Goal: Task Accomplishment & Management: Manage account settings

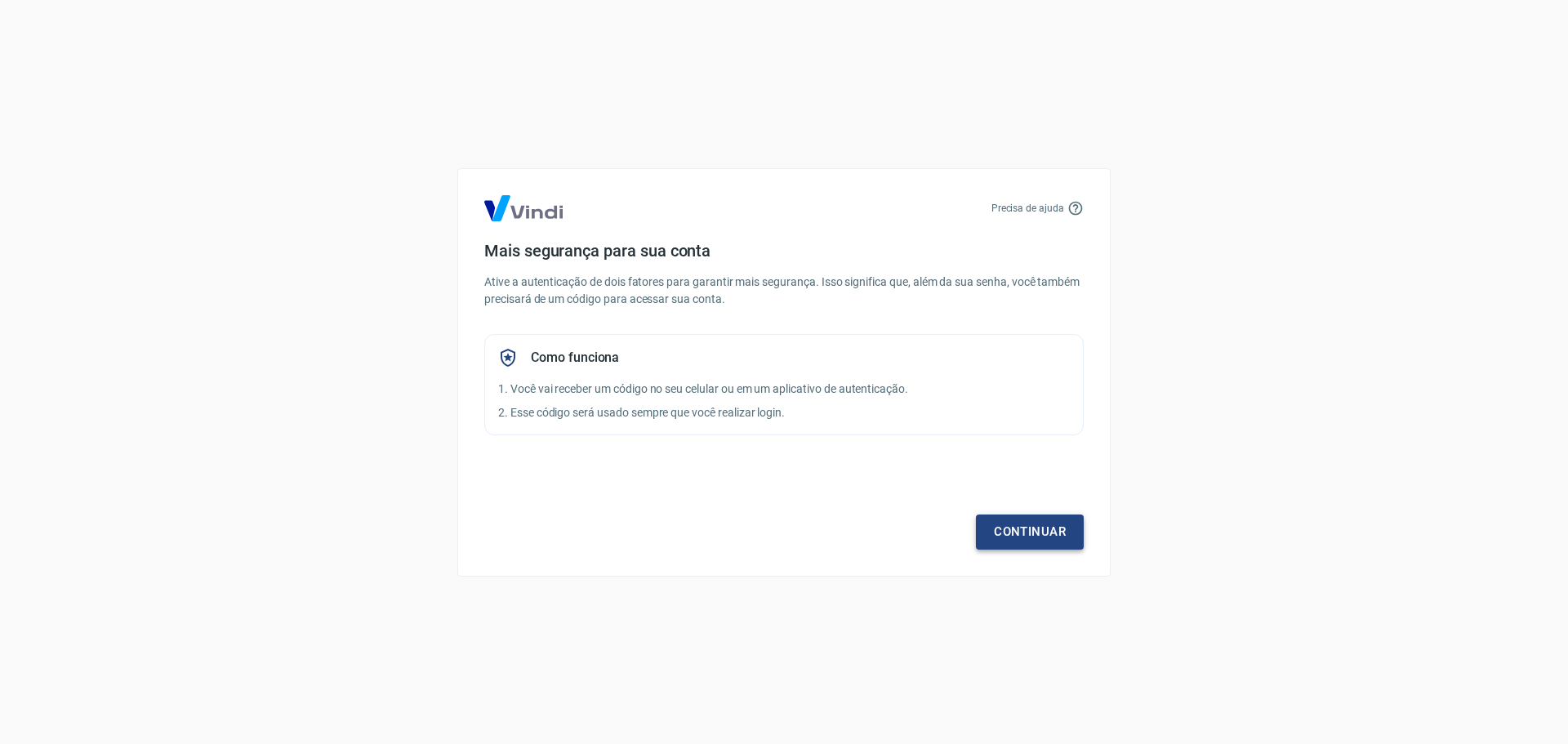
click at [1035, 542] on link "Continuar" at bounding box center [1029, 531] width 108 height 34
click at [238, 283] on div "Precisa de ajuda Mais segurança para sua conta Ative a autenticação de dois fat…" at bounding box center [784, 372] width 1568 height 744
click at [990, 515] on link "Continuar" at bounding box center [1029, 531] width 108 height 34
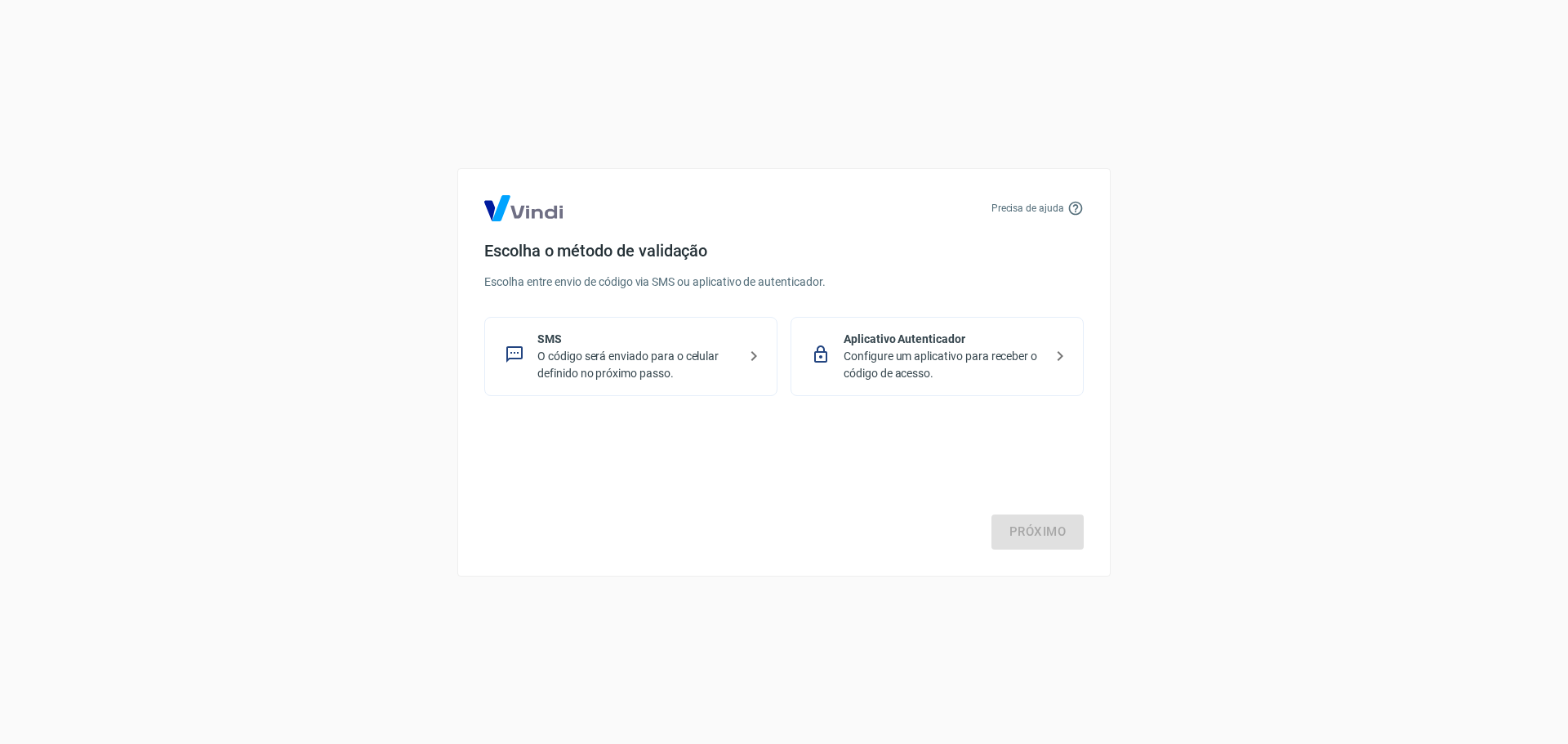
click at [1017, 518] on div "Próximo" at bounding box center [783, 482] width 599 height 134
drag, startPoint x: 946, startPoint y: 225, endPoint x: 937, endPoint y: 225, distance: 9.0
click at [945, 225] on div "Precisa de ajuda Escolha o método de validação Escolha entre envio de código vi…" at bounding box center [784, 372] width 654 height 408
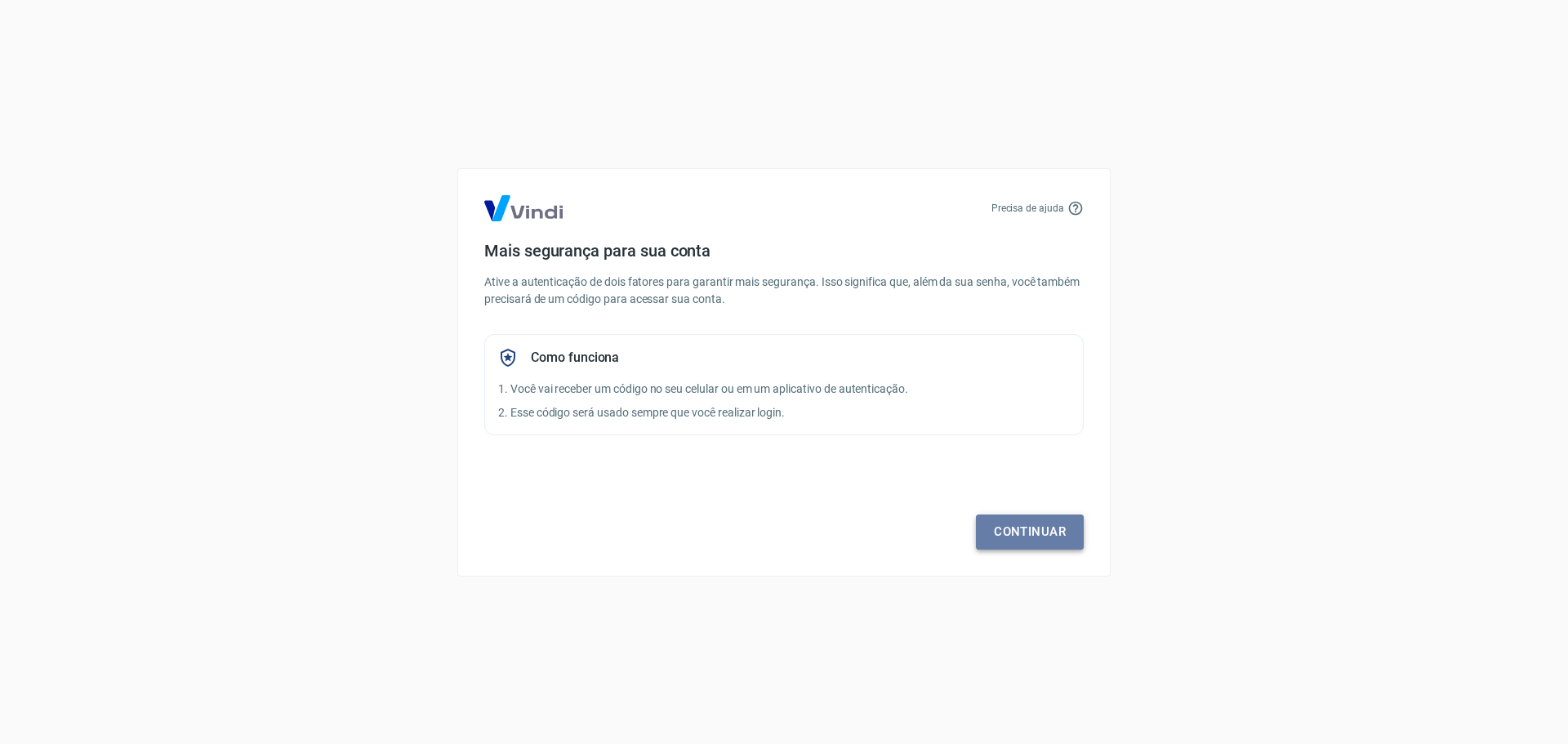
click at [1016, 543] on link "Continuar" at bounding box center [1029, 531] width 108 height 34
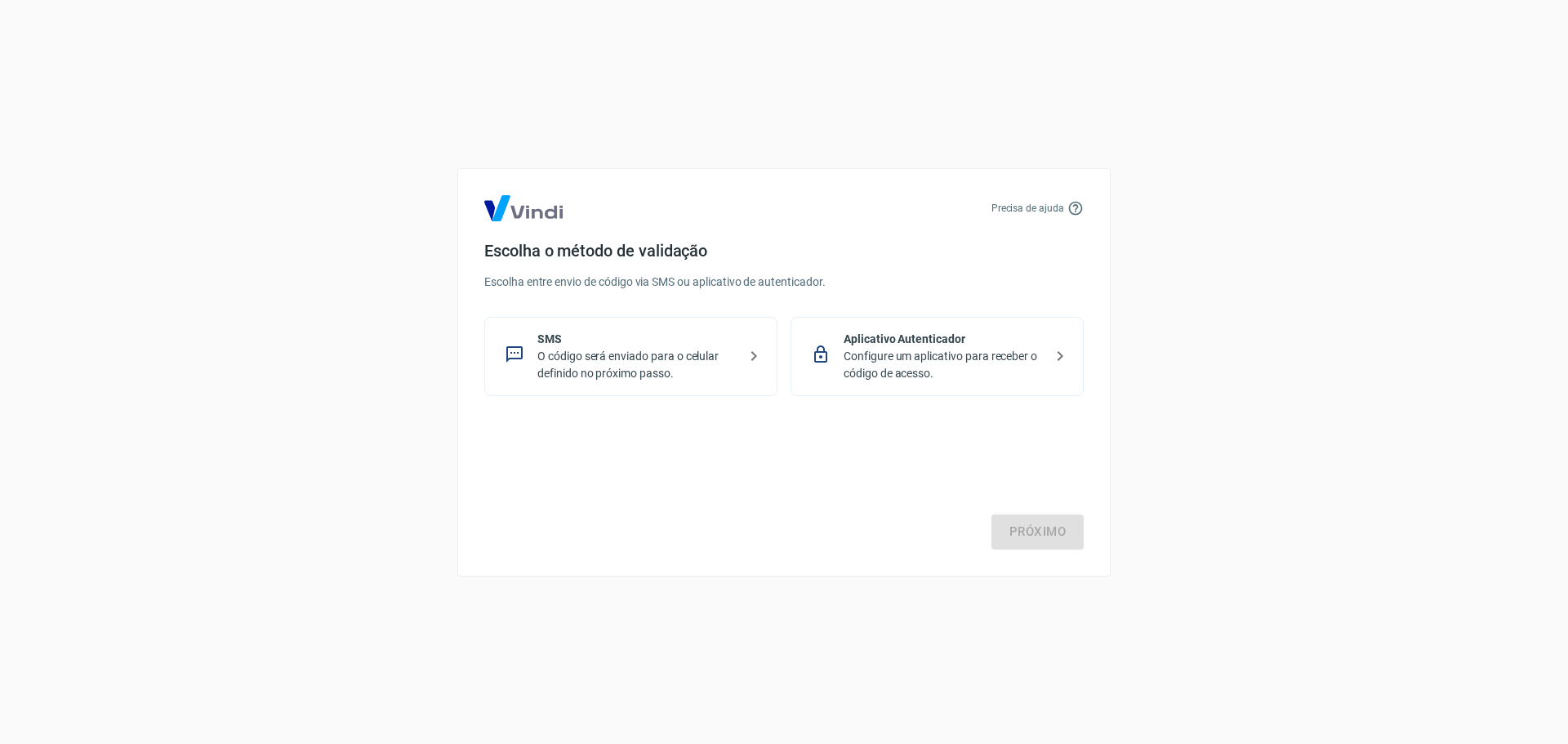
click at [840, 235] on div "Precisa de ajuda Escolha o método de validação Escolha entre envio de código vi…" at bounding box center [784, 372] width 654 height 408
click at [995, 386] on div "Aplicativo Autenticador Configure um aplicativo para receber o código de acesso." at bounding box center [937, 356] width 293 height 79
click at [1037, 536] on link "Próximo" at bounding box center [1037, 531] width 92 height 34
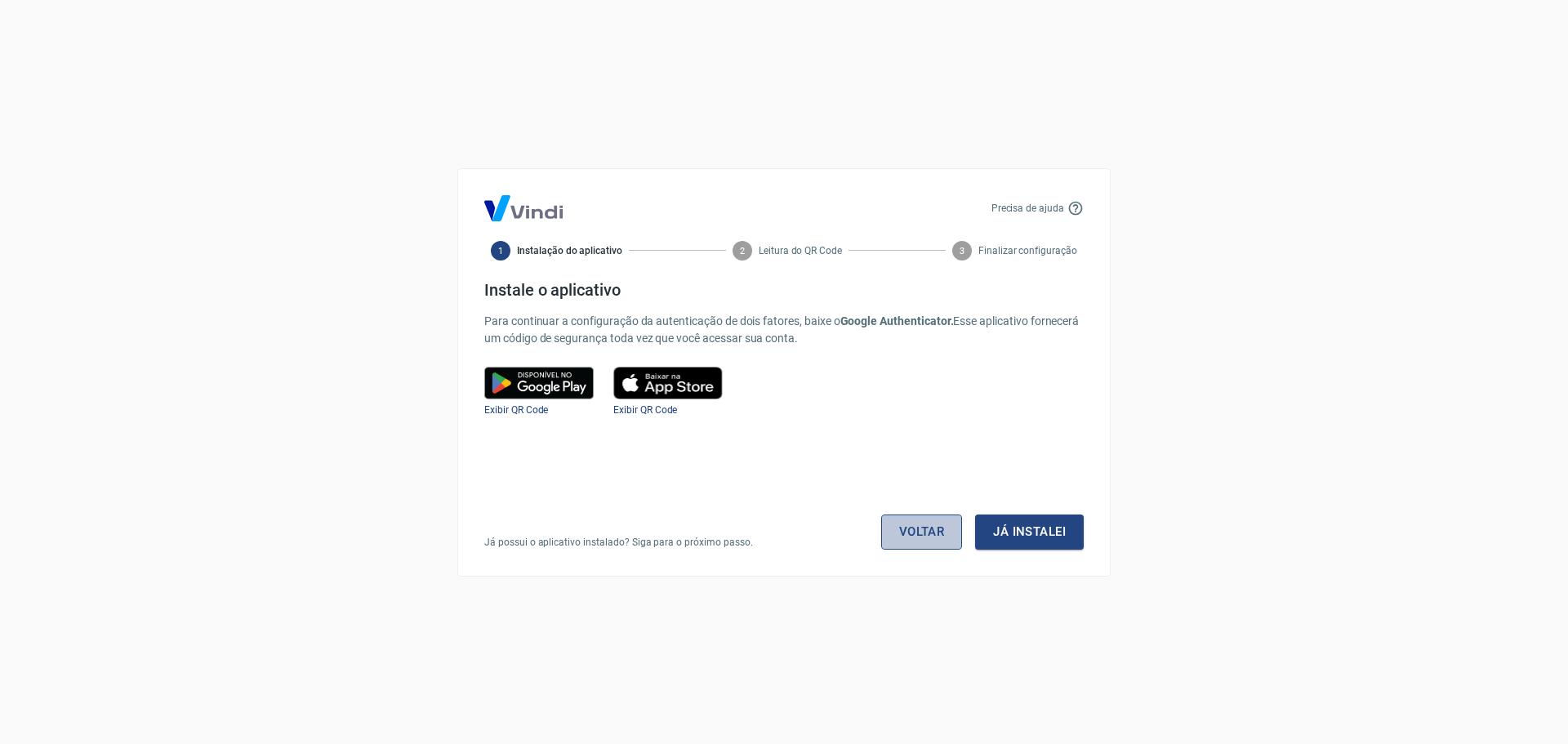
click at [906, 530] on link "Voltar" at bounding box center [922, 531] width 82 height 34
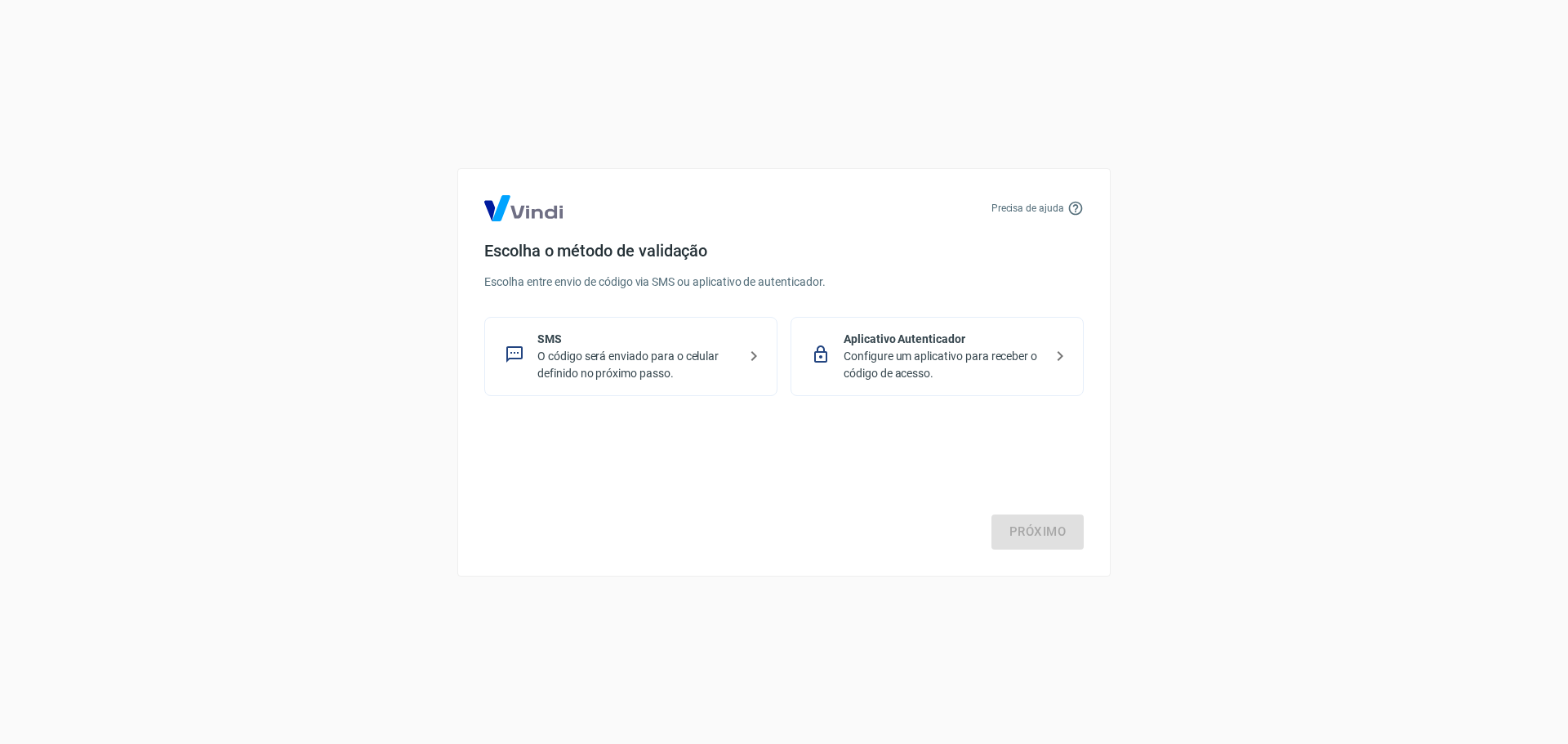
click at [669, 362] on p "O código será enviado para o celular definido no próximo passo." at bounding box center [637, 364] width 200 height 34
click at [1016, 532] on link "Próximo" at bounding box center [1037, 531] width 92 height 34
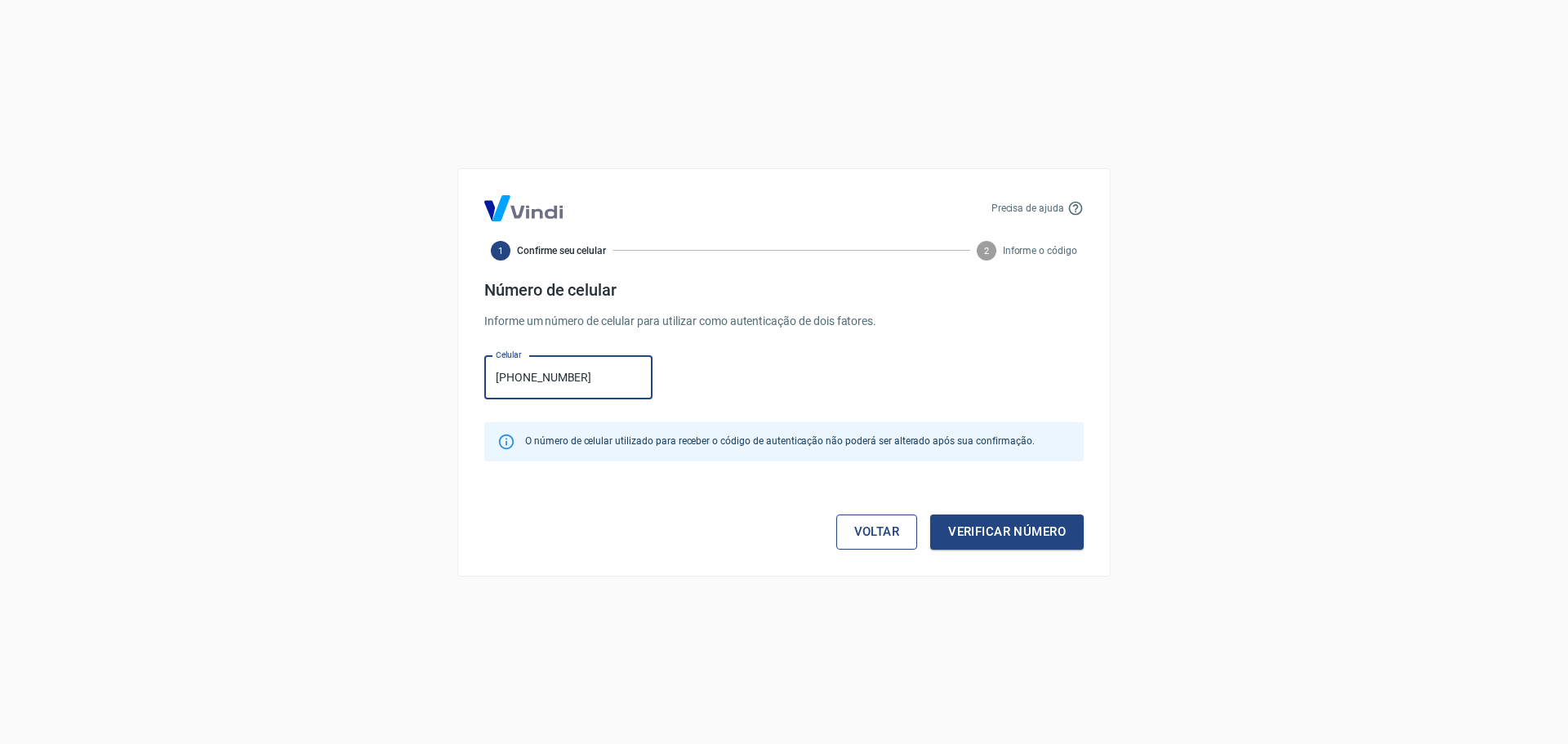
type input "(44) 99846-1268"
click at [889, 543] on link "Voltar" at bounding box center [877, 531] width 82 height 34
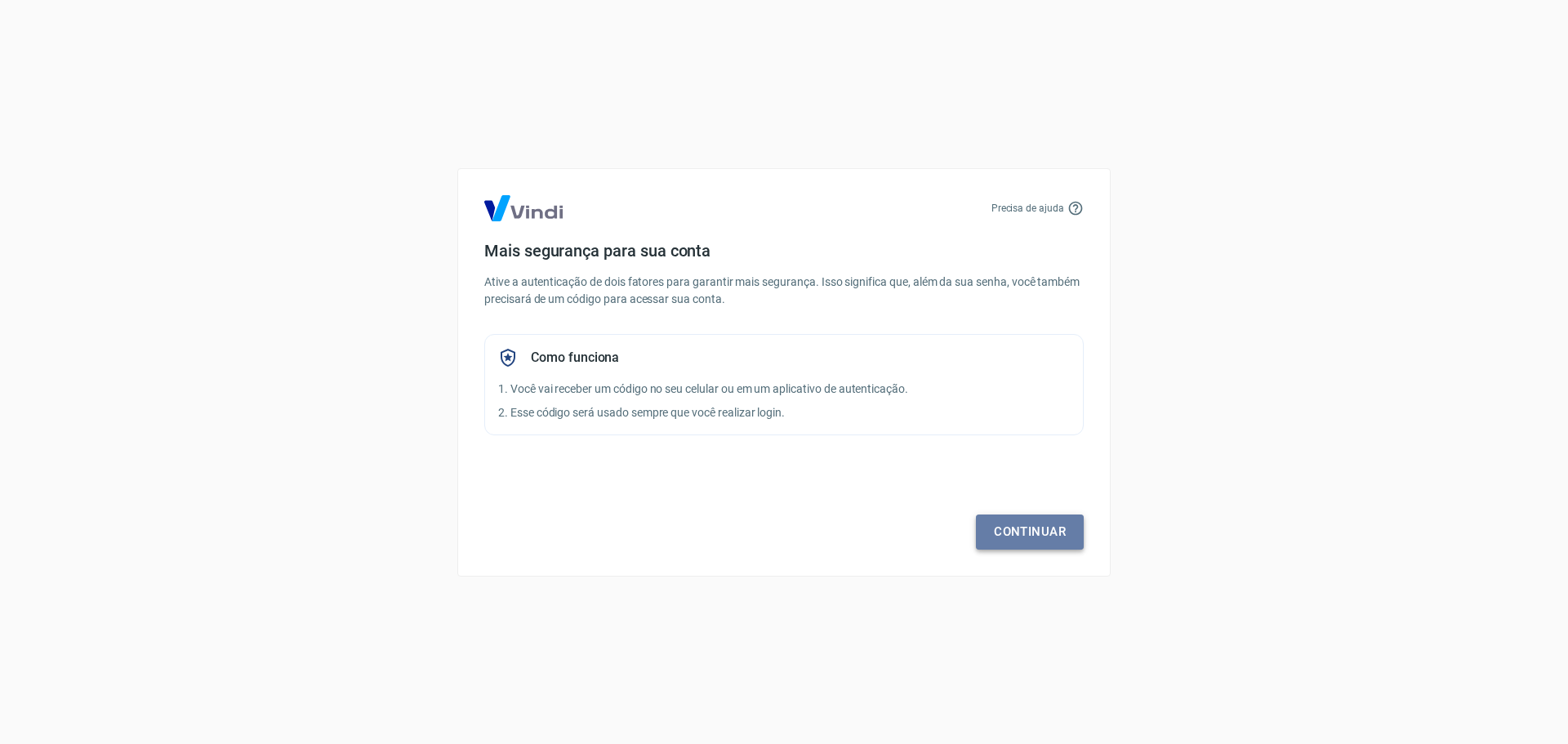
click at [1023, 525] on link "Continuar" at bounding box center [1029, 531] width 108 height 34
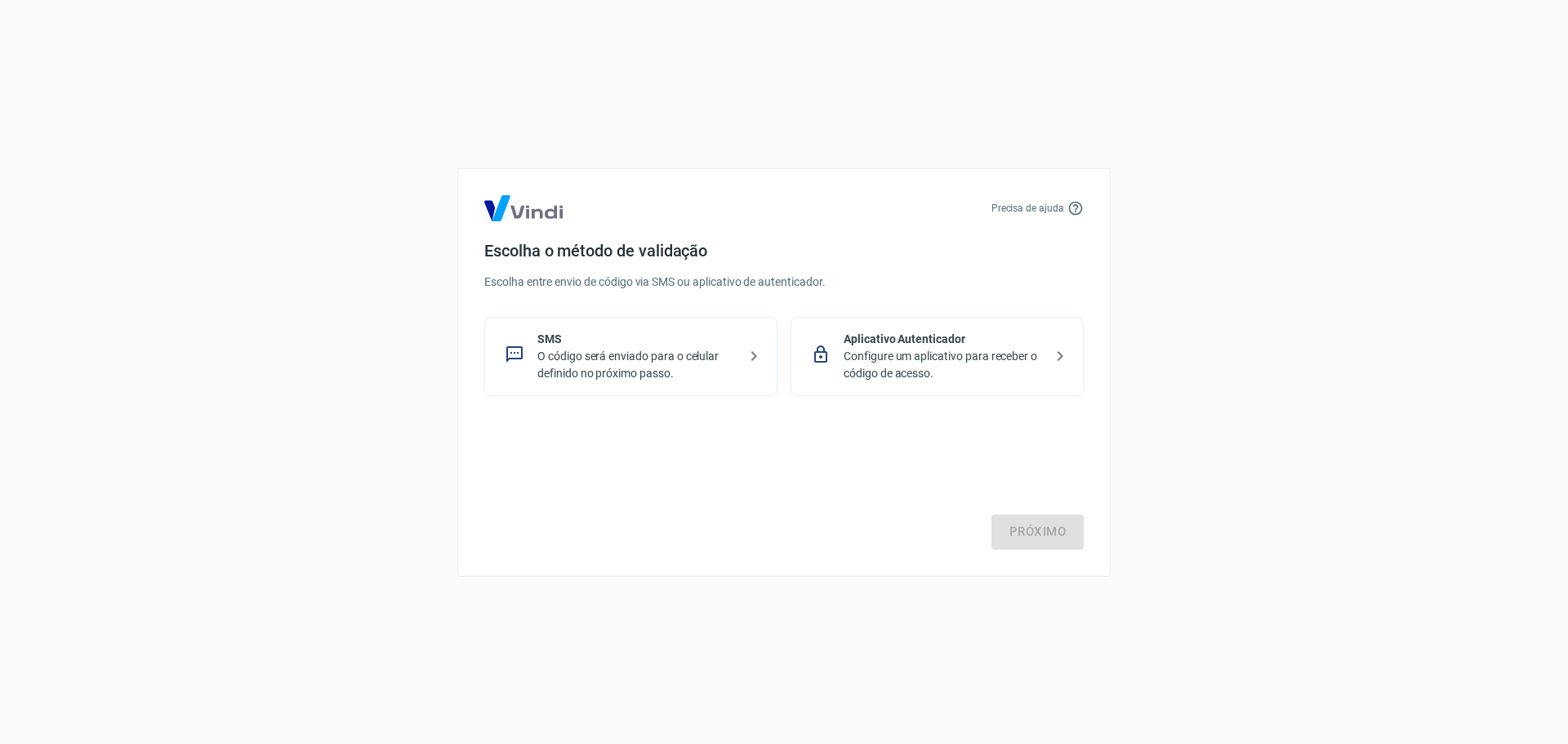
click at [703, 372] on p "O código será enviado para o celular definido no próximo passo." at bounding box center [637, 364] width 200 height 34
click at [1002, 528] on link "Próximo" at bounding box center [1037, 531] width 92 height 34
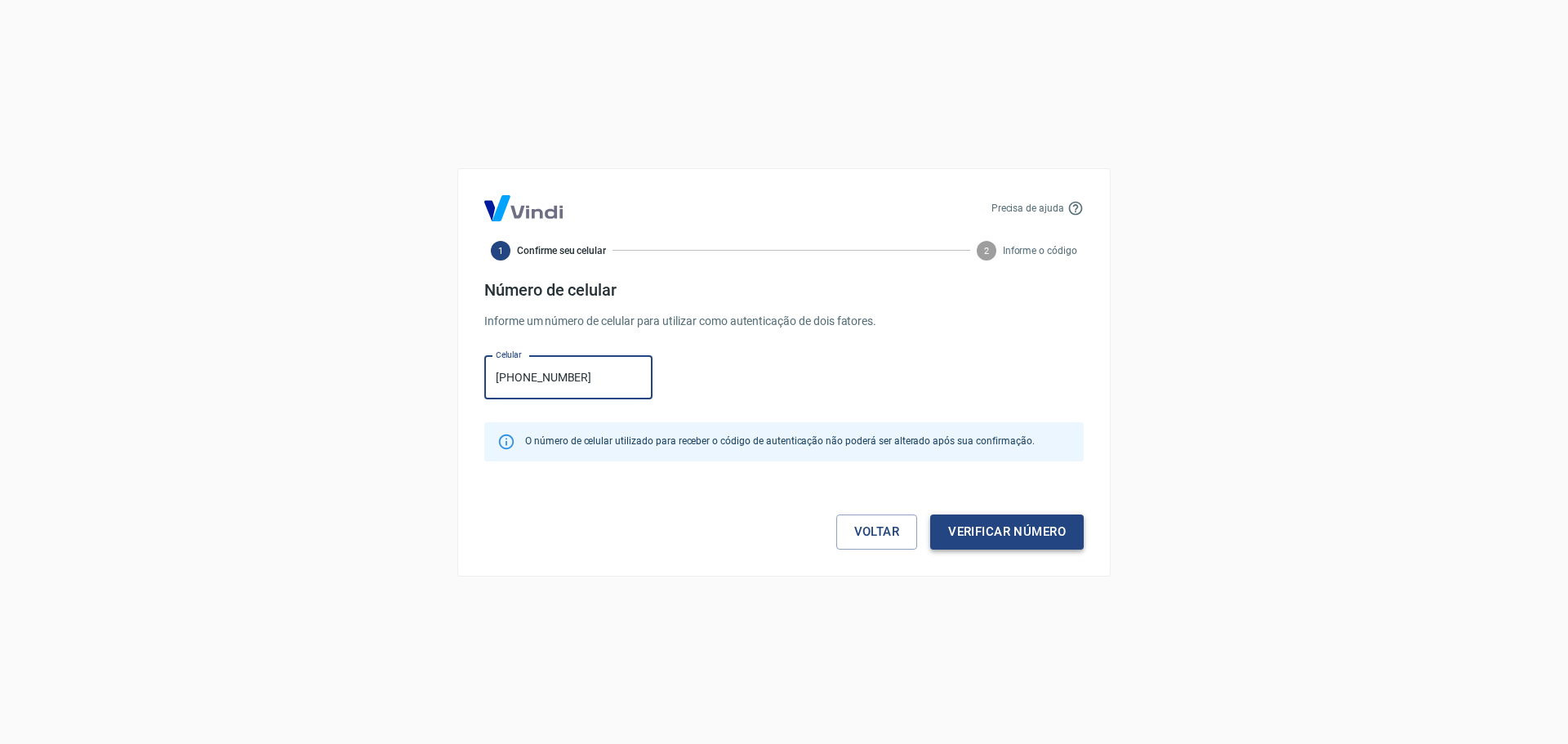
type input "(44) 99846-1268"
click at [981, 530] on button "Verificar número" at bounding box center [1007, 531] width 154 height 34
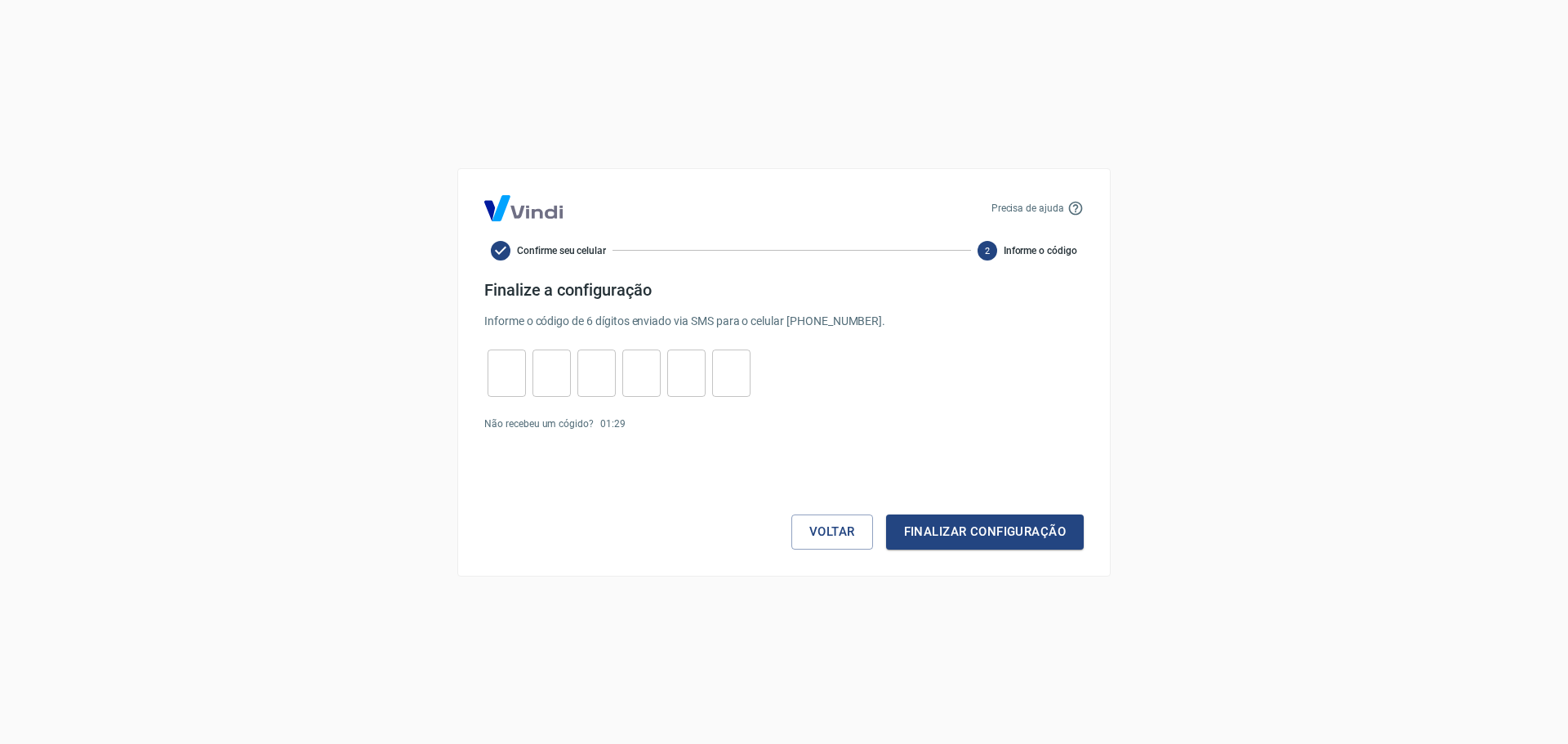
click at [485, 375] on div "​ ​ ​ ​ ​ ​" at bounding box center [619, 373] width 269 height 48
click at [508, 374] on input "tel" at bounding box center [507, 373] width 38 height 35
type input "2"
type input "0"
type input "3"
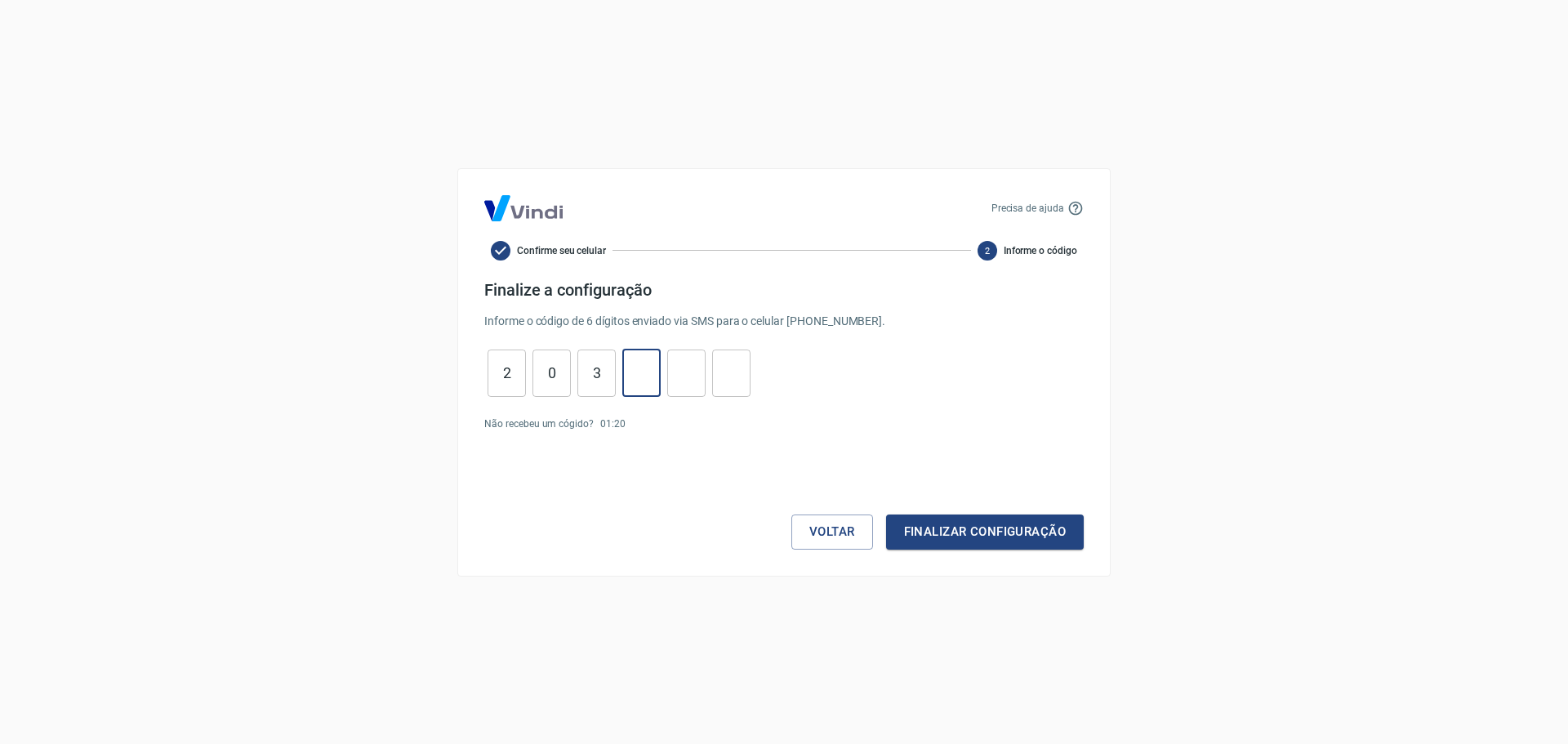
type input "9"
type input "5"
type input "9"
click at [904, 532] on button "Finalizar configuração" at bounding box center [985, 531] width 197 height 34
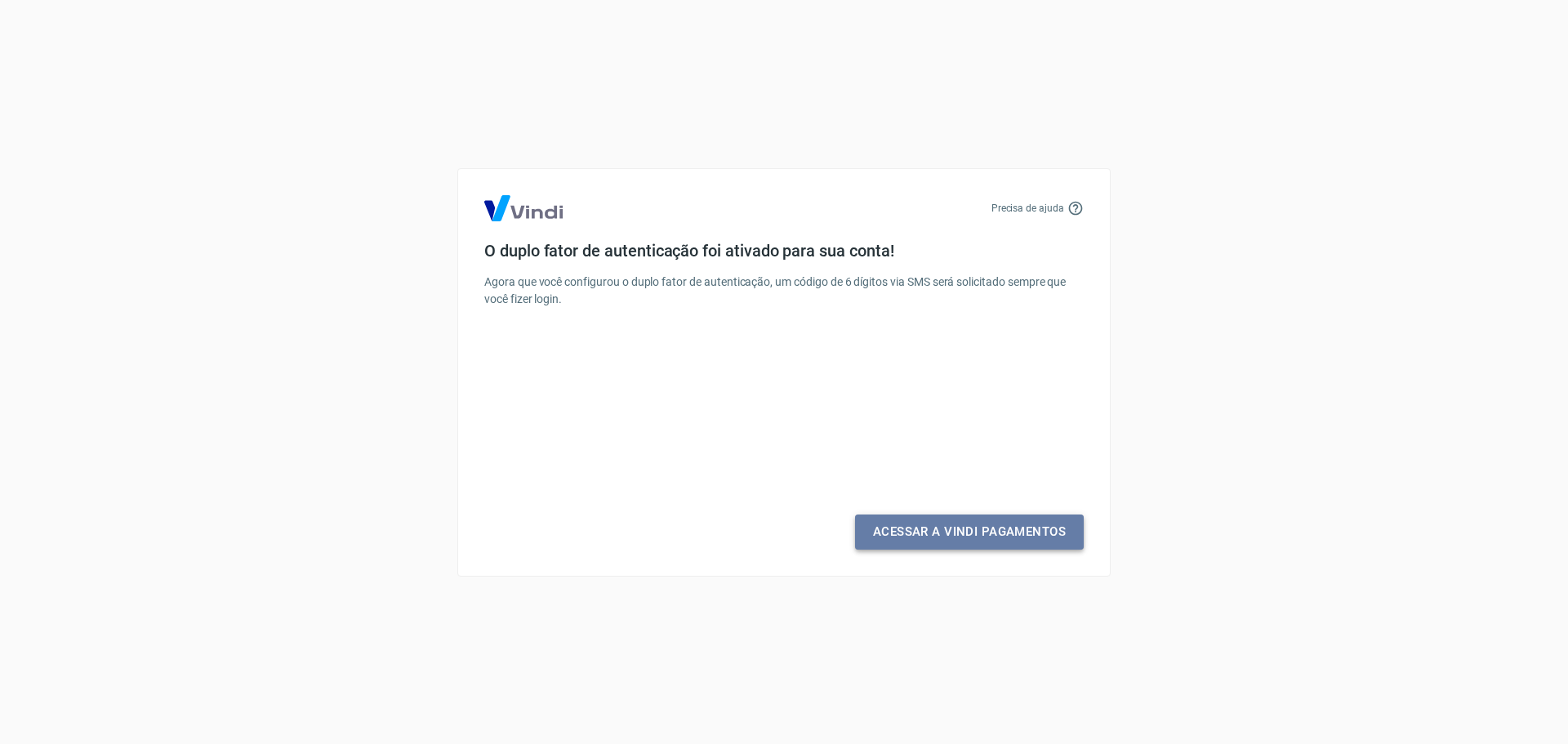
click at [926, 539] on link "Acessar a Vindi Pagamentos" at bounding box center [970, 531] width 229 height 34
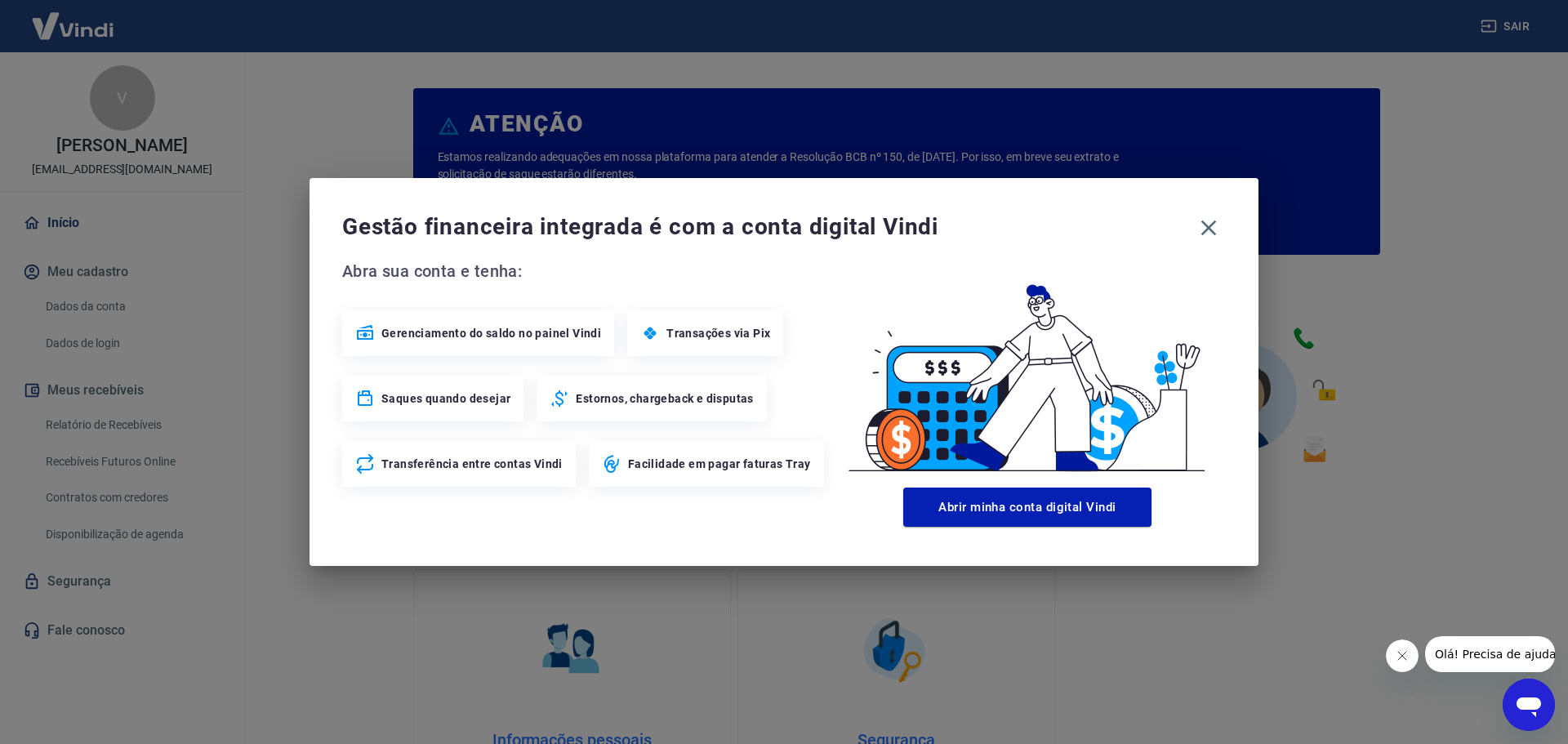
click at [1213, 209] on div "Gestão financeira integrada é com a conta digital Vindi Abra sua conta e tenha:…" at bounding box center [783, 372] width 949 height 388
click at [1206, 227] on icon "button" at bounding box center [1208, 227] width 26 height 26
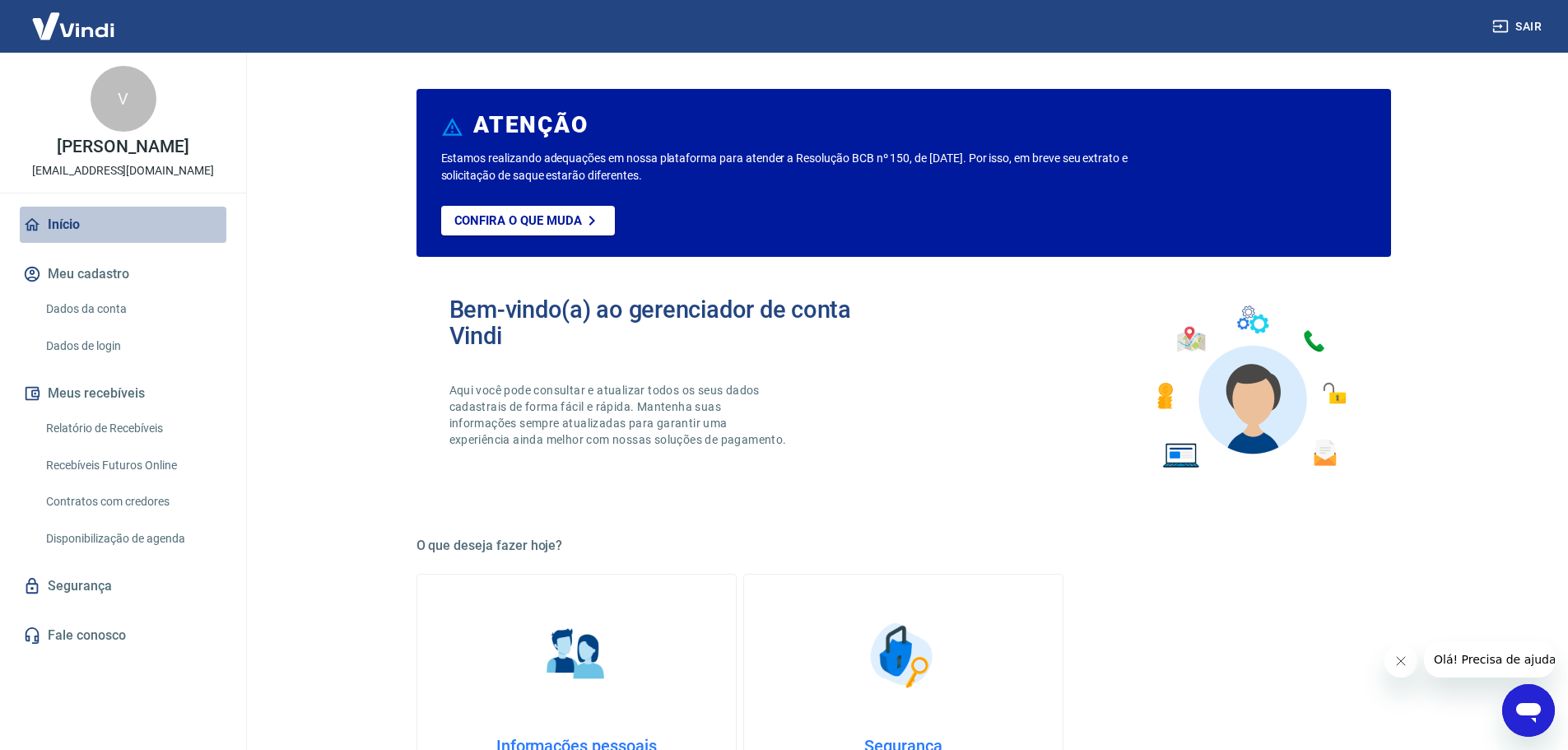
click at [75, 243] on link "Início" at bounding box center [122, 224] width 206 height 36
